Goal: Task Accomplishment & Management: Use online tool/utility

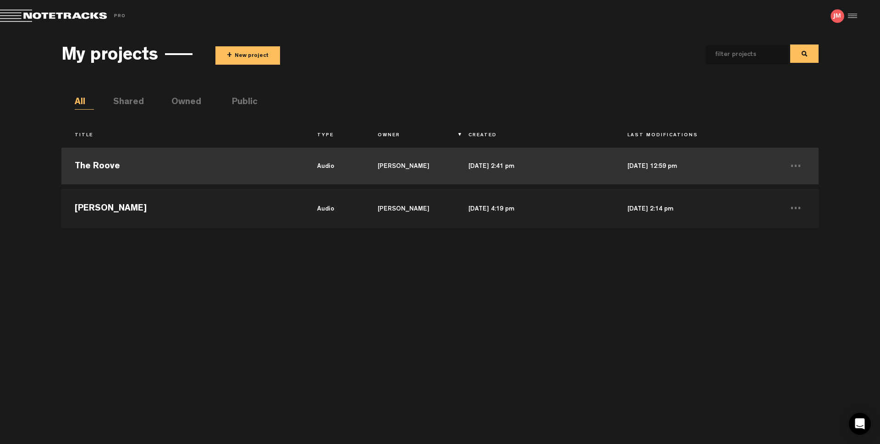
click at [116, 165] on td "The Roove" at bounding box center [182, 165] width 242 height 41
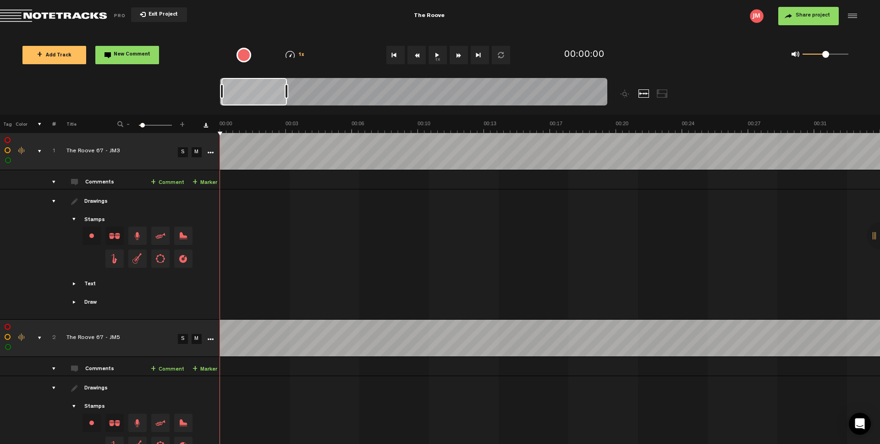
click at [39, 150] on div "comments, stamps & drawings" at bounding box center [36, 151] width 14 height 9
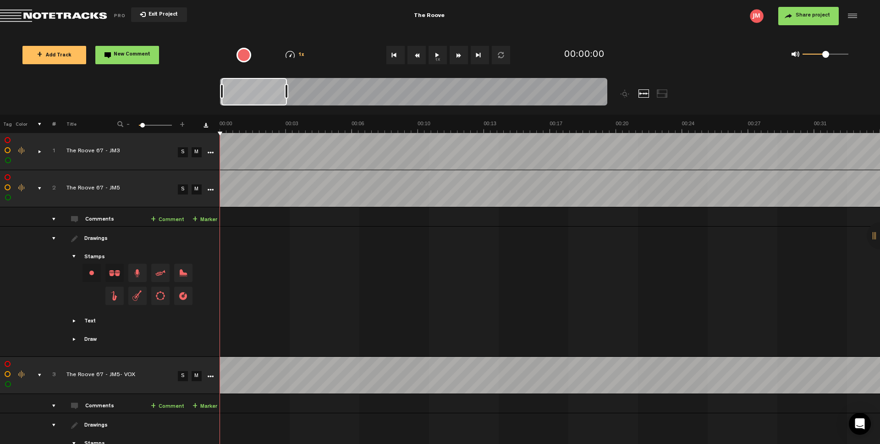
click at [39, 186] on div "comments, stamps & drawings" at bounding box center [36, 188] width 14 height 9
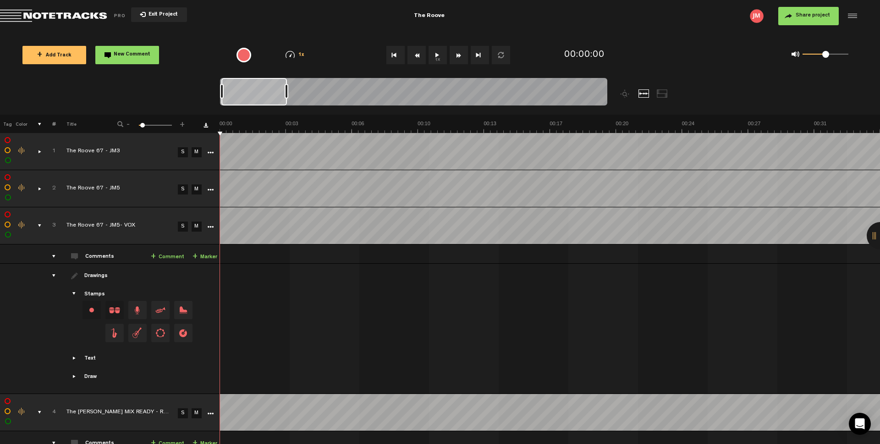
click at [39, 225] on div "comments, stamps & drawings" at bounding box center [36, 225] width 14 height 9
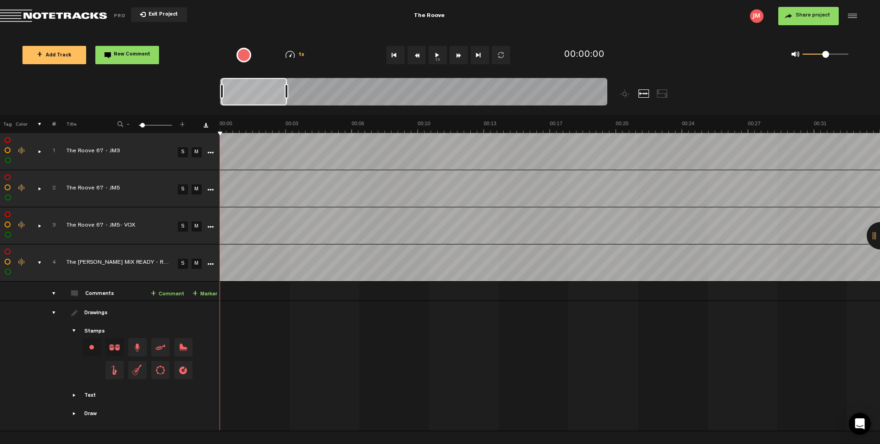
click at [55, 293] on div "comments" at bounding box center [50, 293] width 14 height 9
click at [53, 311] on div "drawings" at bounding box center [50, 312] width 14 height 9
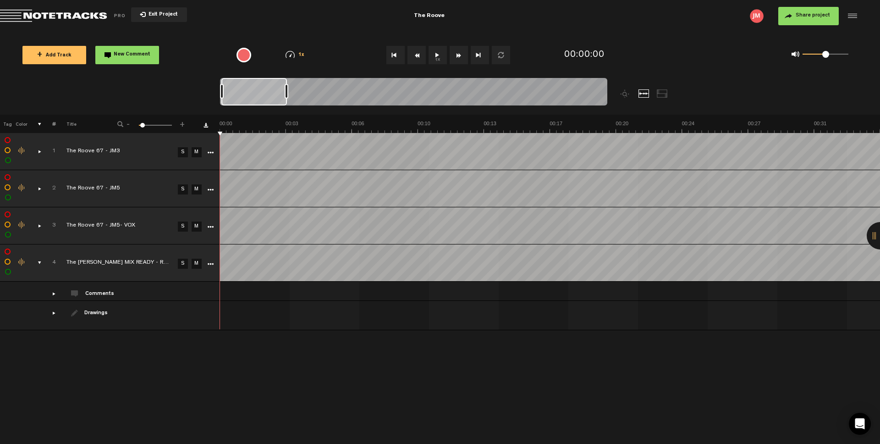
click at [182, 263] on link "S" at bounding box center [183, 264] width 10 height 10
click at [198, 226] on link "M" at bounding box center [197, 226] width 10 height 10
click at [197, 190] on link "M" at bounding box center [197, 189] width 10 height 10
click at [196, 153] on link "M" at bounding box center [197, 152] width 10 height 10
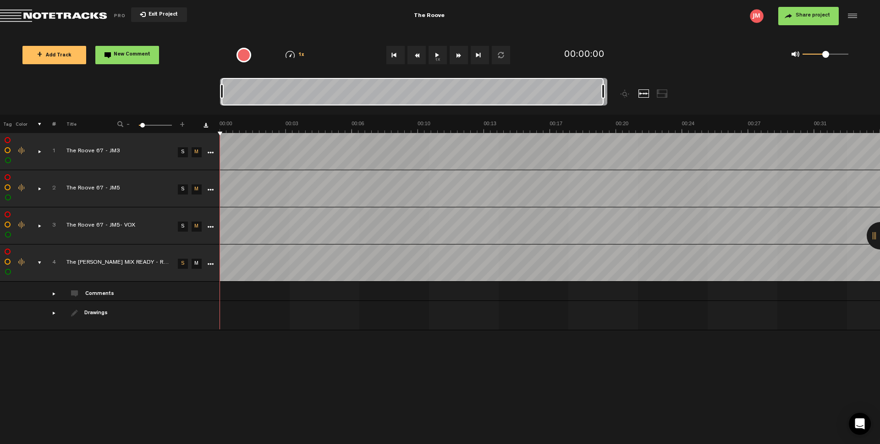
drag, startPoint x: 287, startPoint y: 90, endPoint x: 635, endPoint y: 100, distance: 347.2
click at [636, 100] on div at bounding box center [462, 96] width 484 height 37
click at [439, 56] on button "1x" at bounding box center [438, 55] width 18 height 18
click at [438, 55] on button "1x" at bounding box center [438, 55] width 18 height 18
click at [439, 59] on button "1x" at bounding box center [438, 55] width 18 height 18
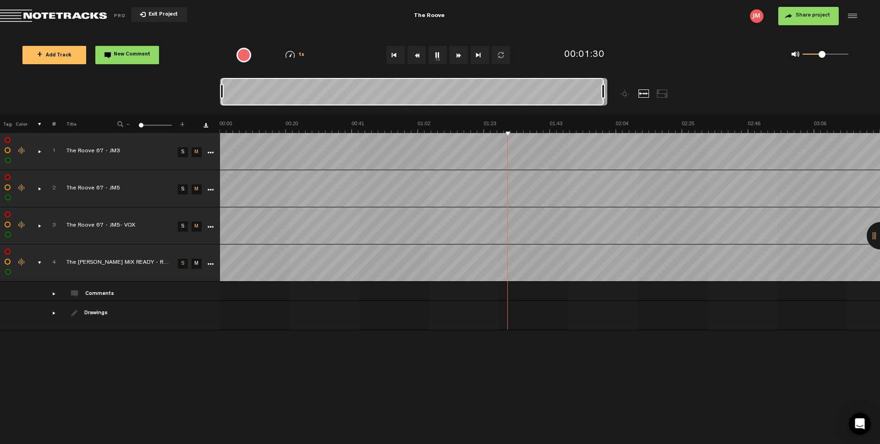
click at [822, 55] on span at bounding box center [822, 54] width 7 height 7
